Goal: Task Accomplishment & Management: Manage account settings

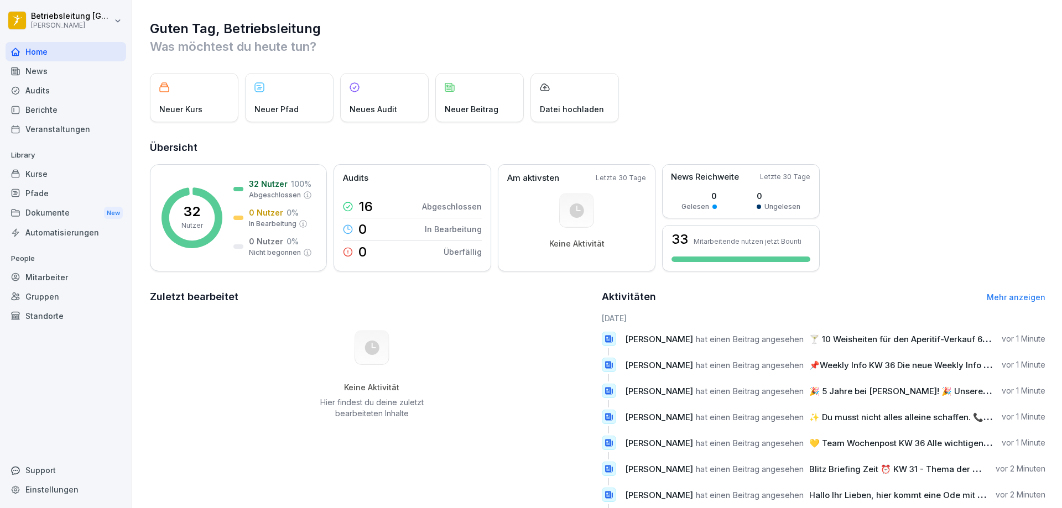
drag, startPoint x: 65, startPoint y: 211, endPoint x: 90, endPoint y: 211, distance: 24.9
click at [65, 211] on div "Dokumente New" at bounding box center [66, 213] width 121 height 20
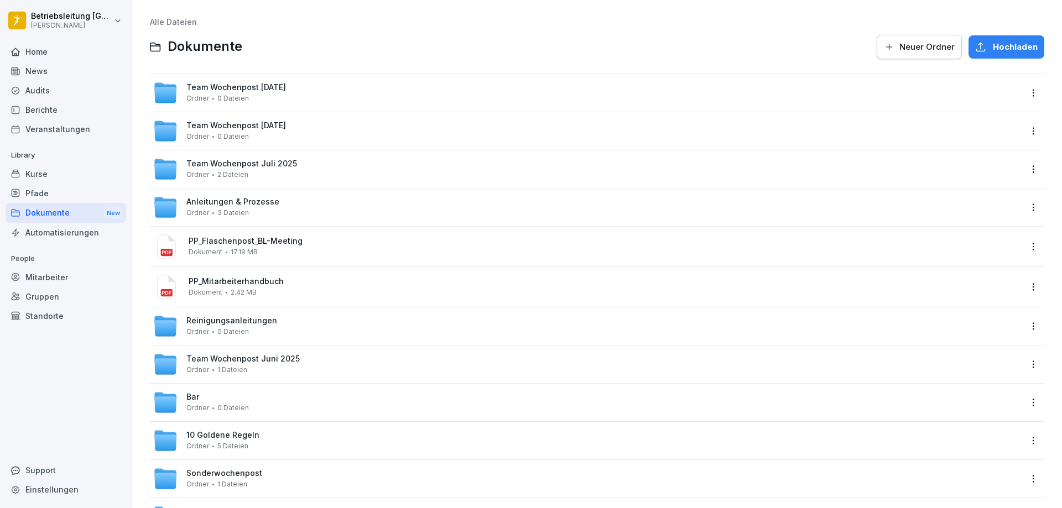
drag, startPoint x: 66, startPoint y: 56, endPoint x: 75, endPoint y: 57, distance: 8.3
click at [66, 56] on div "Home" at bounding box center [66, 51] width 121 height 19
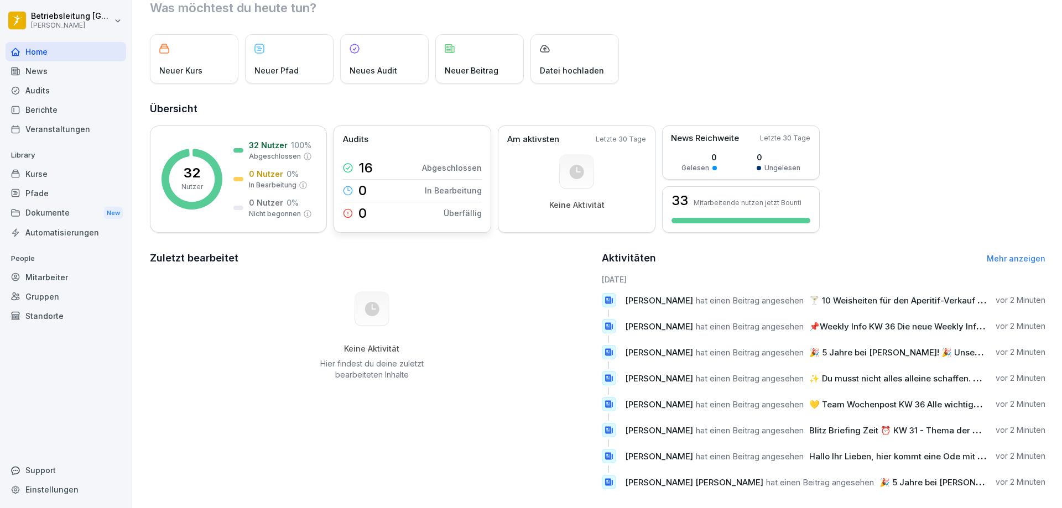
scroll to position [55, 0]
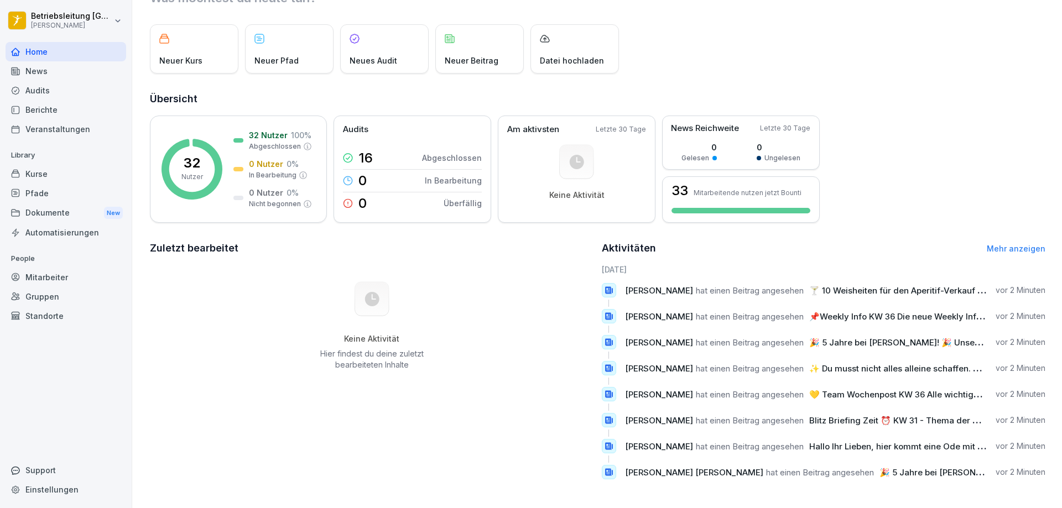
click at [46, 73] on div "News" at bounding box center [66, 70] width 121 height 19
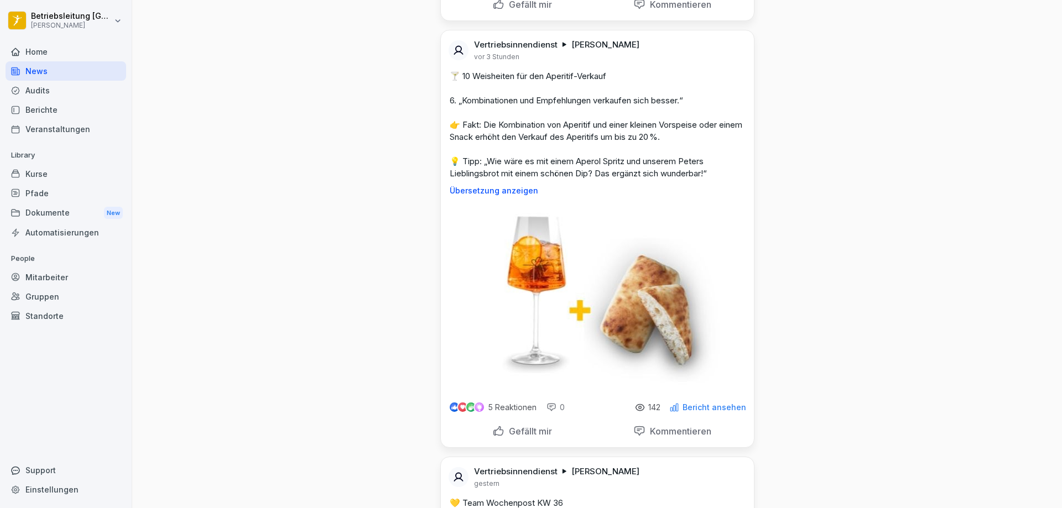
scroll to position [940, 0]
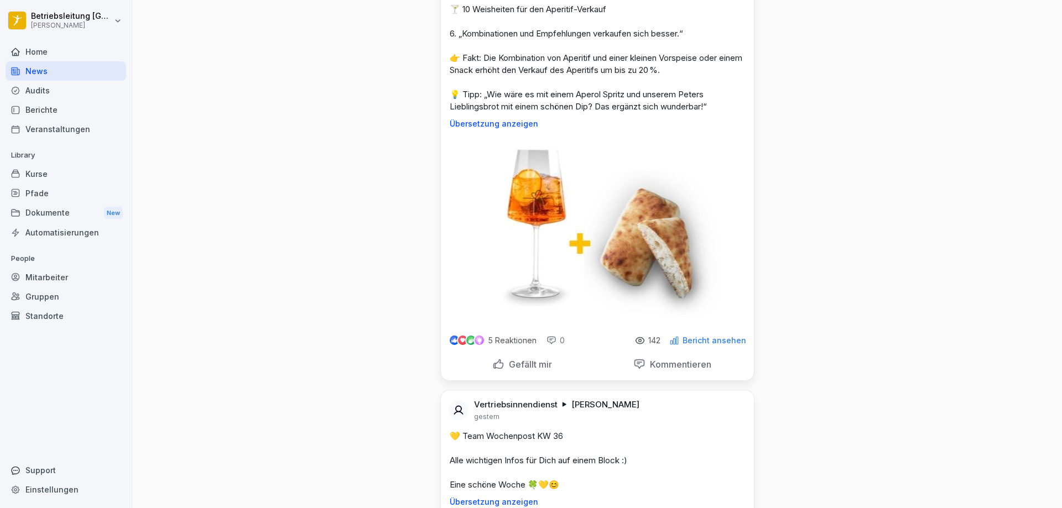
drag, startPoint x: 401, startPoint y: 253, endPoint x: 844, endPoint y: 194, distance: 447.0
click at [892, 215] on div "News Neues Update Vertriebsinnendienst [PERSON_NAME] vor 3 Minuten Bearbeitet 🎉…" at bounding box center [597, 436] width 930 height 2753
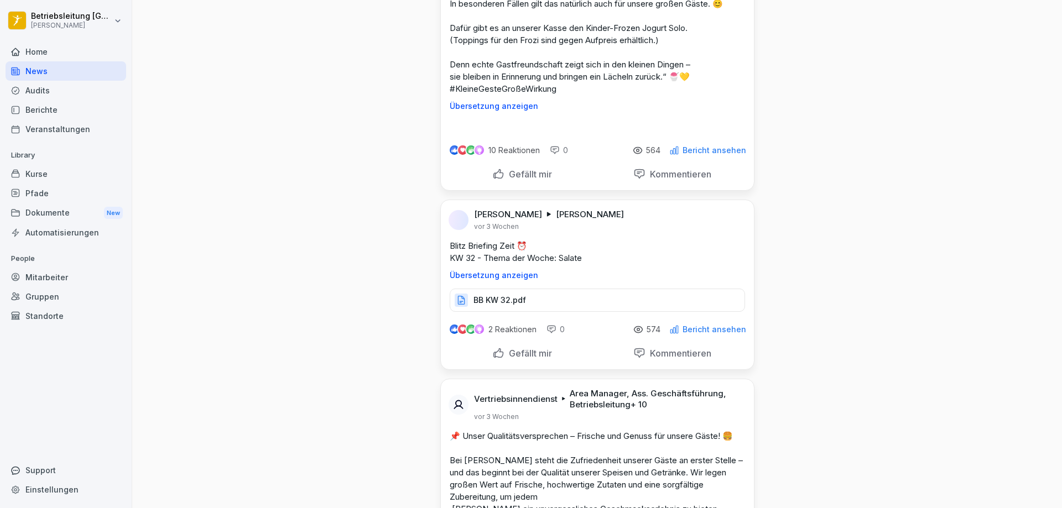
scroll to position [20262, 0]
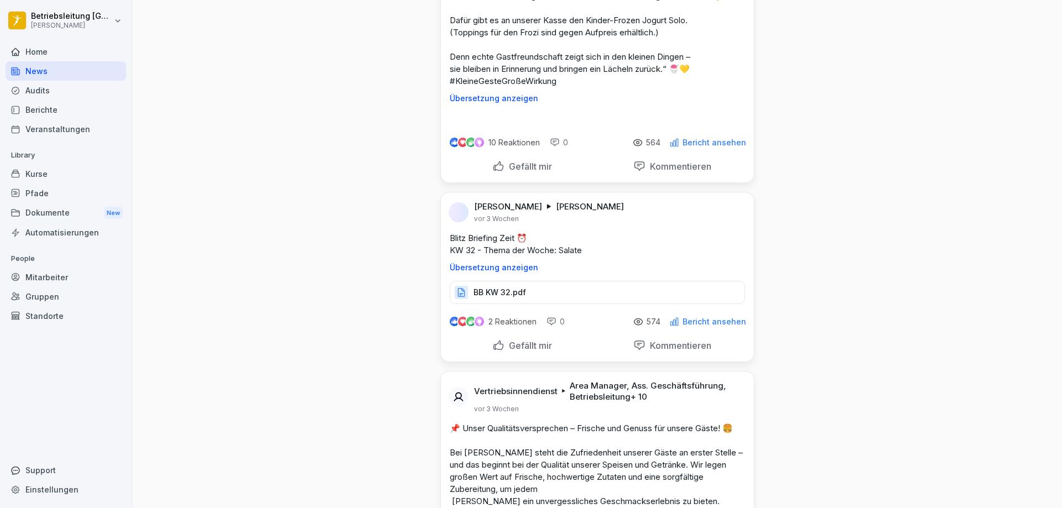
click at [56, 51] on div "Home" at bounding box center [66, 51] width 121 height 19
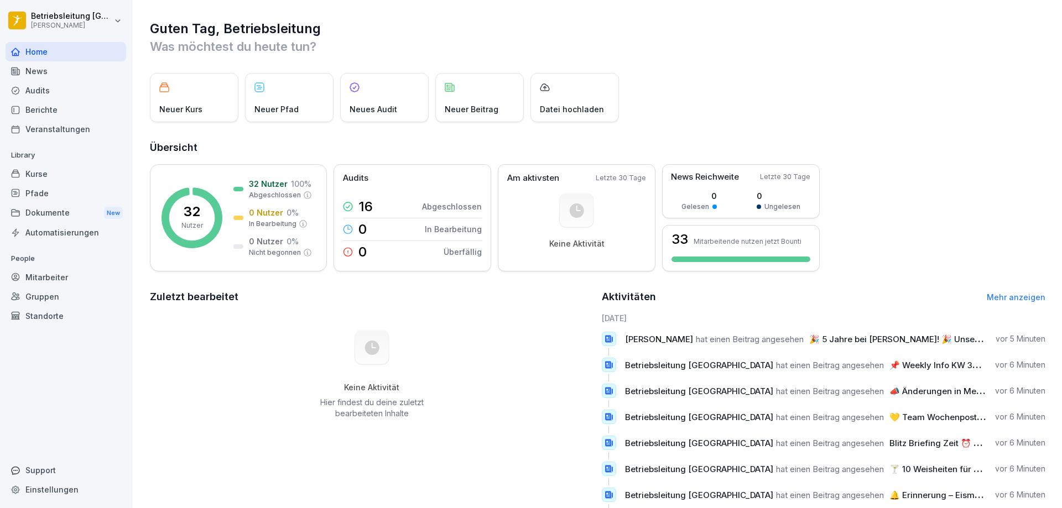
click at [59, 174] on div "Kurse" at bounding box center [66, 173] width 121 height 19
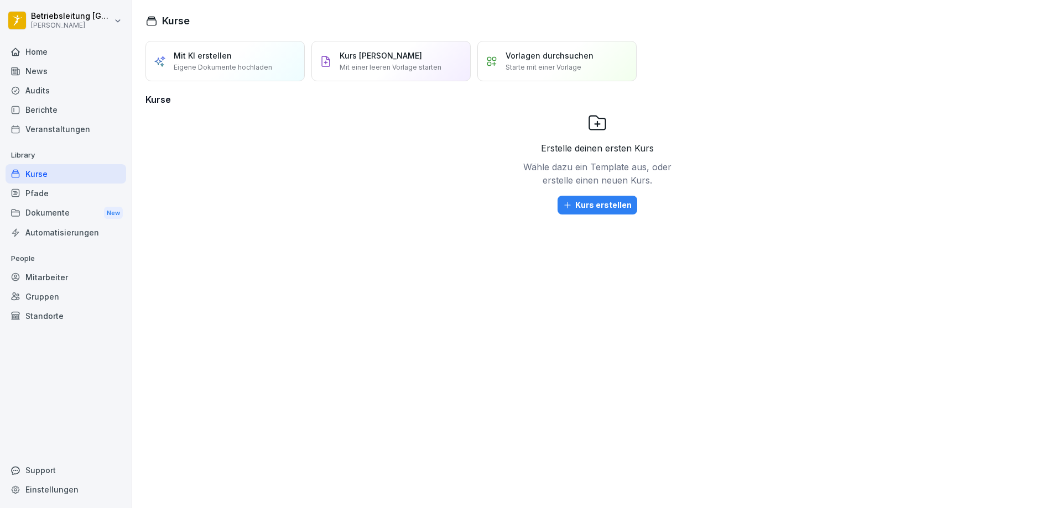
click at [62, 109] on div "Berichte" at bounding box center [66, 109] width 121 height 19
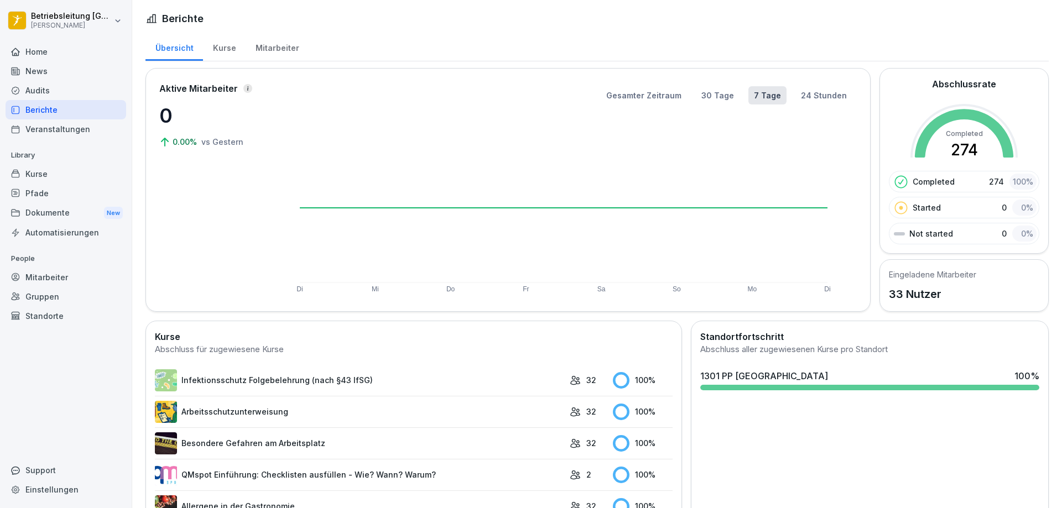
click at [263, 48] on div "Mitarbeiter" at bounding box center [277, 47] width 63 height 28
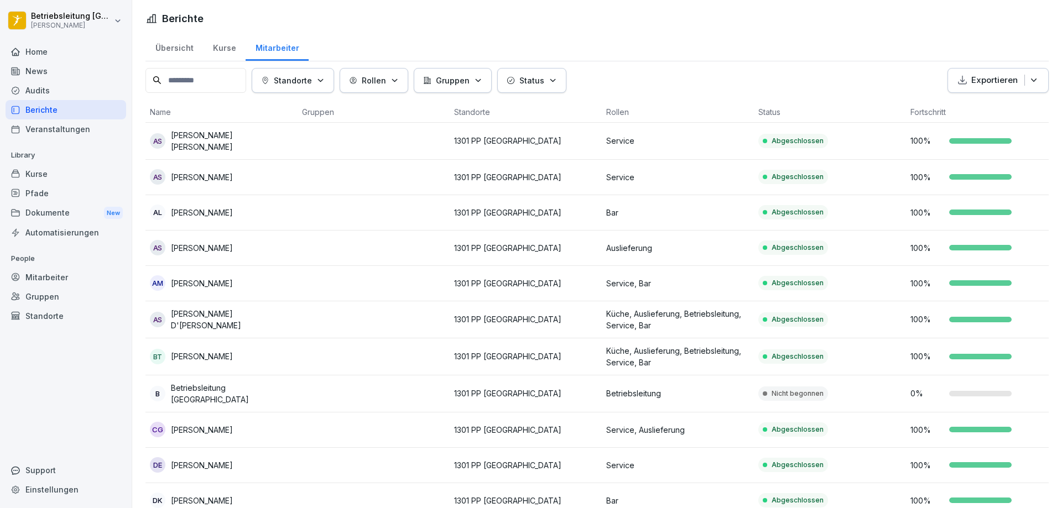
click at [69, 279] on div "Mitarbeiter" at bounding box center [66, 277] width 121 height 19
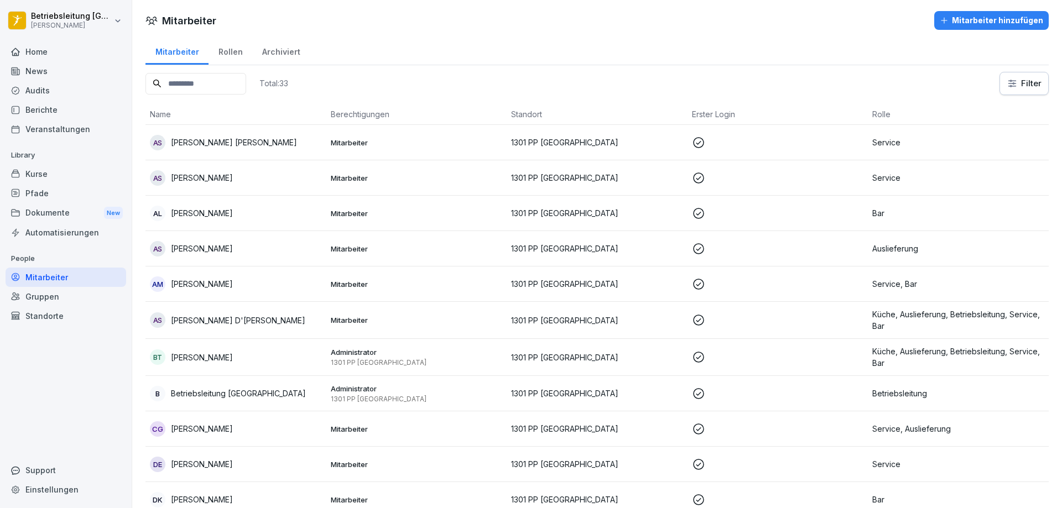
click at [701, 174] on p at bounding box center [778, 177] width 172 height 13
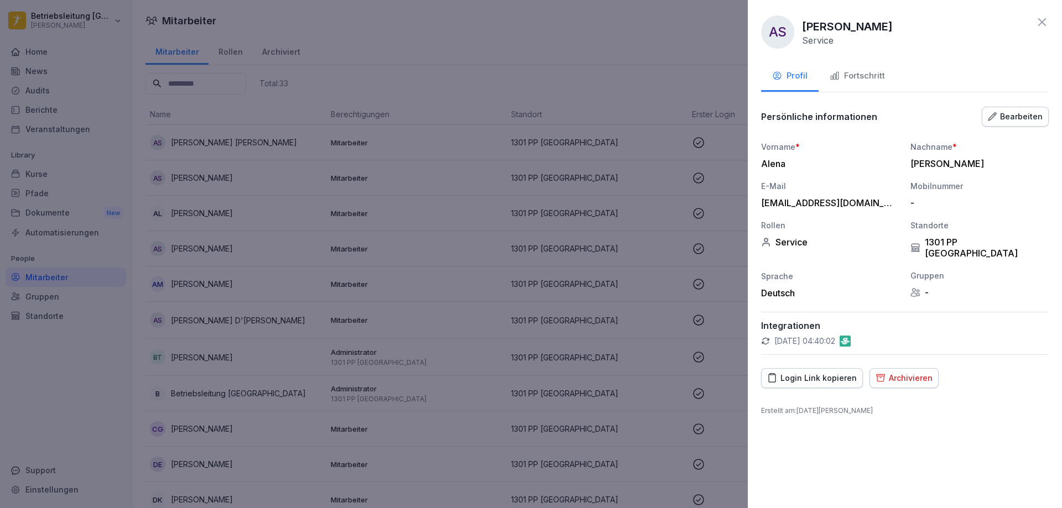
click at [903, 372] on div "Archivieren" at bounding box center [904, 378] width 57 height 12
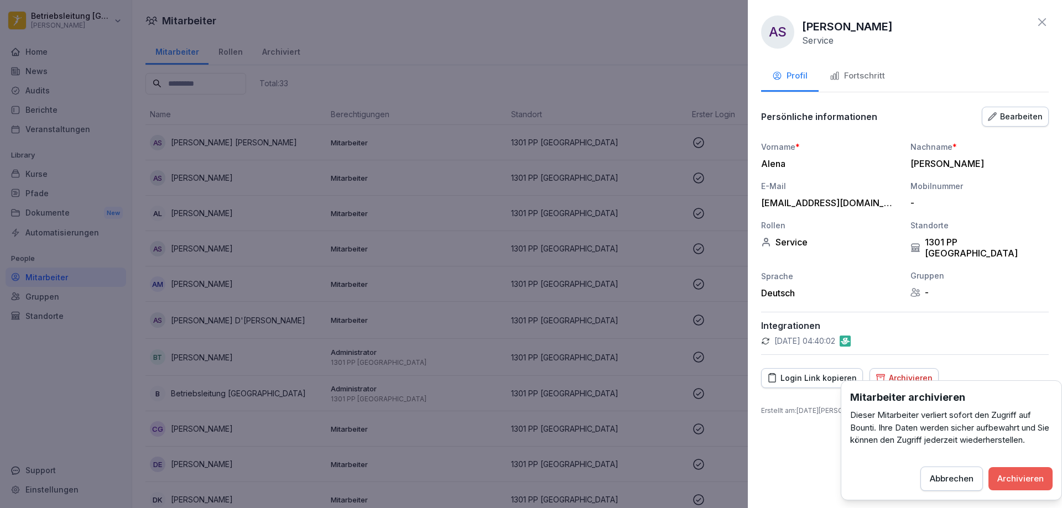
click at [1017, 480] on div "Archivieren" at bounding box center [1020, 479] width 46 height 12
